Goal: Navigation & Orientation: Find specific page/section

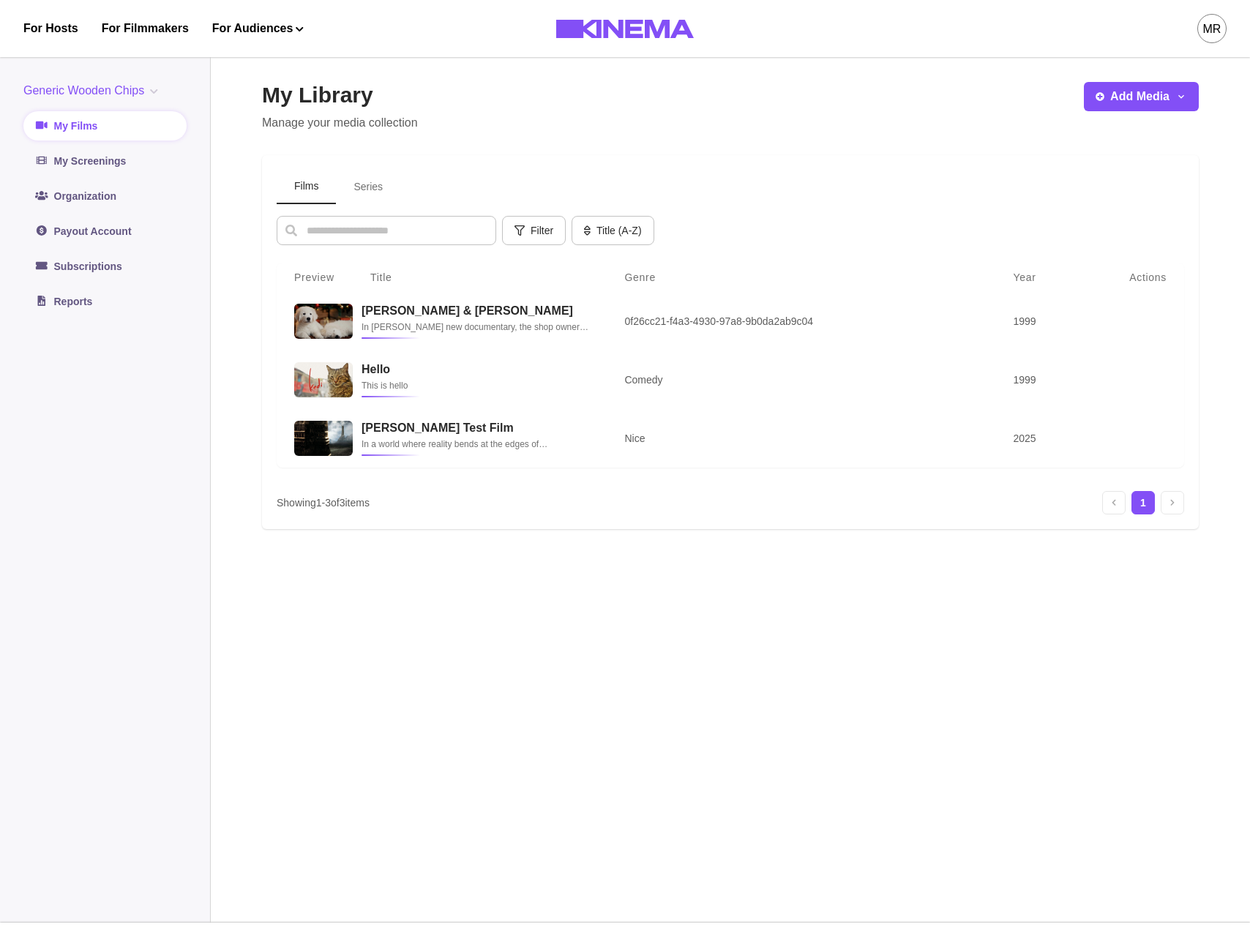
click at [664, 152] on div "My Library Manage your media collection Add Media Add Film Add Series Films Ser…" at bounding box center [730, 485] width 937 height 806
click at [262, 462] on div "Films Series Filter Genre Select genre Year Select year Title (A-Z) Title (A-Z)…" at bounding box center [730, 342] width 937 height 374
click at [551, 652] on div "My Library Manage your media collection Add Media Add Film Add Series Films Ser…" at bounding box center [730, 485] width 937 height 806
drag, startPoint x: 333, startPoint y: 173, endPoint x: 371, endPoint y: 183, distance: 39.4
click at [336, 173] on div "Films Series" at bounding box center [730, 187] width 907 height 34
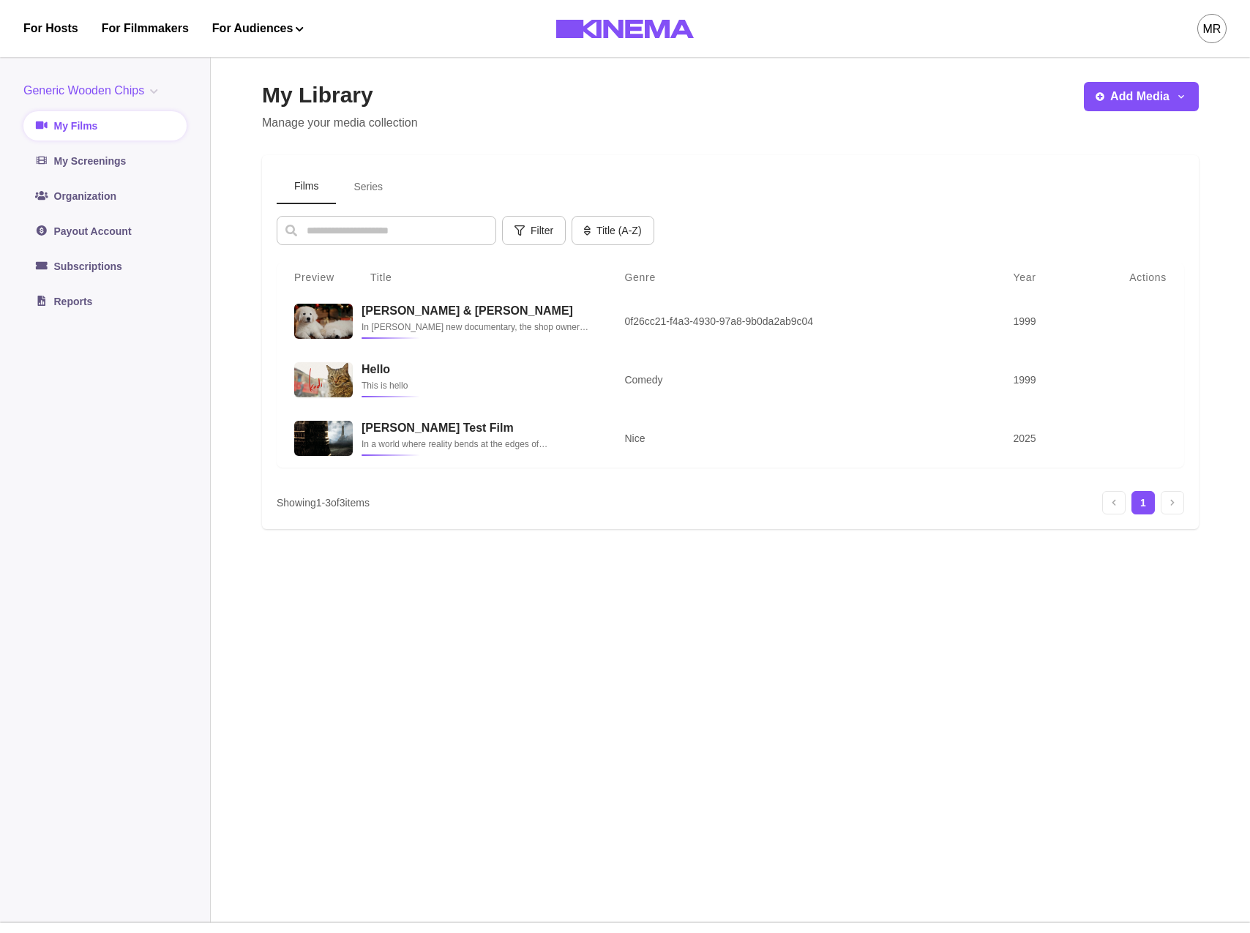
click at [371, 183] on button "Series" at bounding box center [368, 187] width 64 height 34
